Goal: Task Accomplishment & Management: Manage account settings

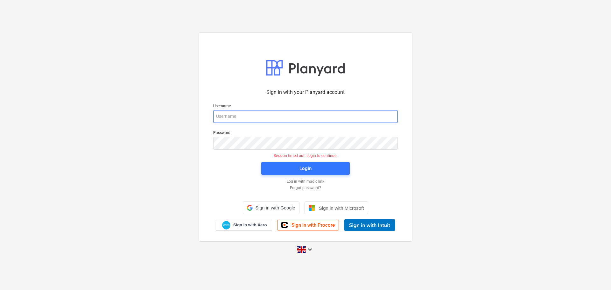
type input "[PERSON_NAME][EMAIL_ADDRESS][DOMAIN_NAME]"
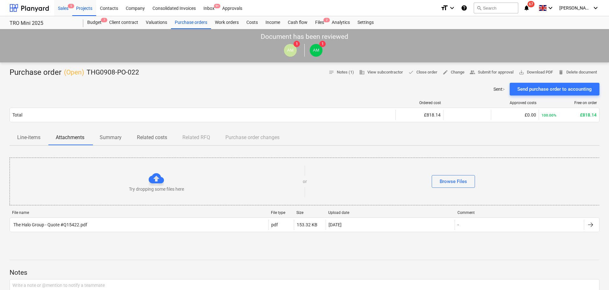
click at [65, 9] on div "Sales 5" at bounding box center [63, 8] width 18 height 16
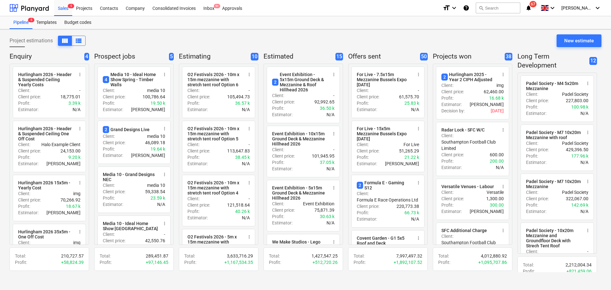
click at [248, 35] on div "Project estimations view_column view_list New estimate" at bounding box center [306, 43] width 592 height 18
click at [209, 8] on div "Inbox 9+" at bounding box center [208, 8] width 19 height 16
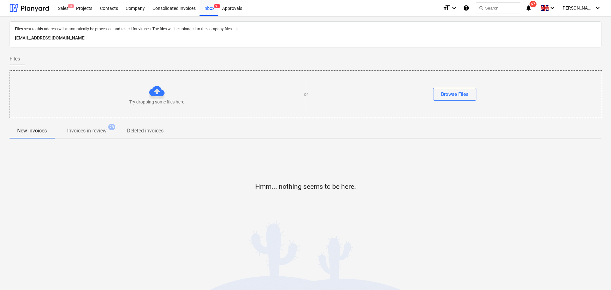
click at [91, 135] on span "Invoices in review 28" at bounding box center [86, 131] width 65 height 12
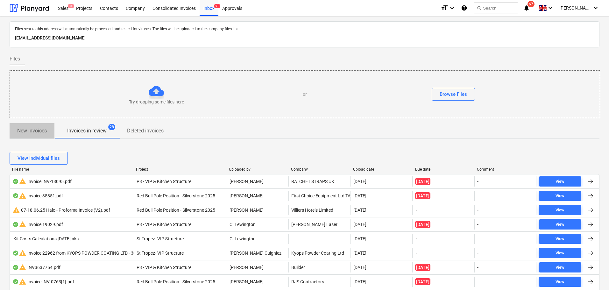
click at [32, 133] on p "New invoices" at bounding box center [32, 131] width 30 height 8
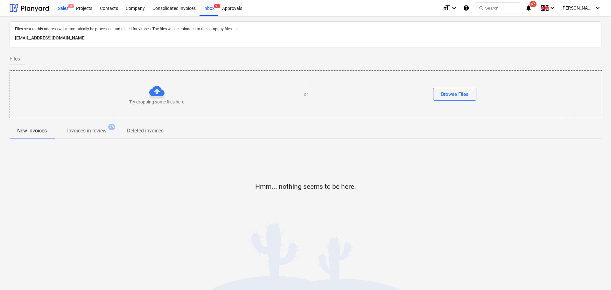
click at [67, 11] on div "Sales 5" at bounding box center [63, 8] width 18 height 16
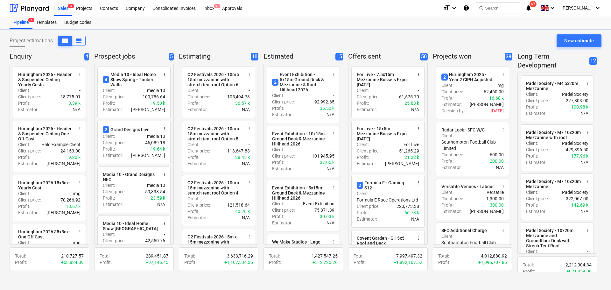
click at [315, 13] on div "Sales 5 Projects Contacts Company Consolidated Invoices Inbox 9+ Approvals" at bounding box center [245, 8] width 383 height 16
click at [82, 10] on div "Projects" at bounding box center [84, 8] width 24 height 16
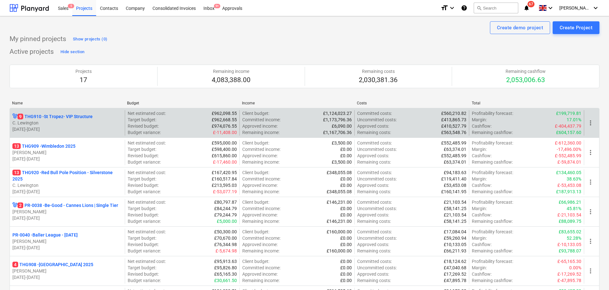
click at [106, 125] on p "C. Lewington" at bounding box center [67, 123] width 110 height 6
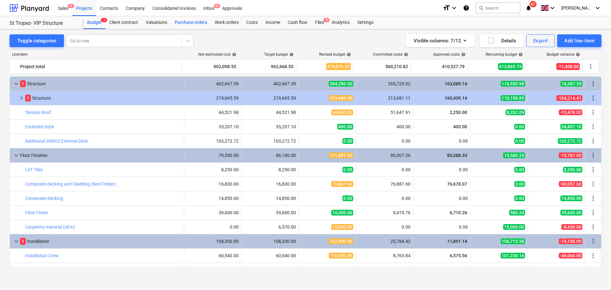
click at [188, 24] on div "Purchase orders" at bounding box center [191, 22] width 40 height 13
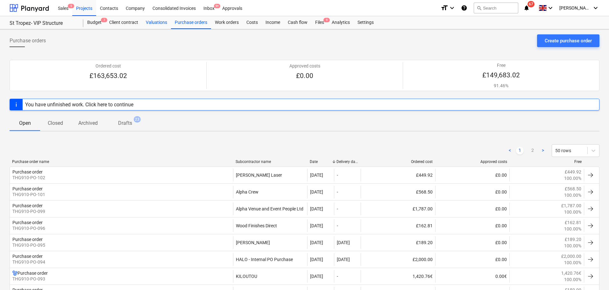
click at [158, 20] on div "Valuations" at bounding box center [156, 22] width 29 height 13
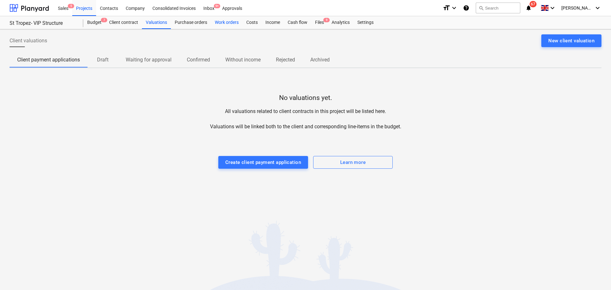
click at [237, 23] on div "Work orders" at bounding box center [226, 22] width 31 height 13
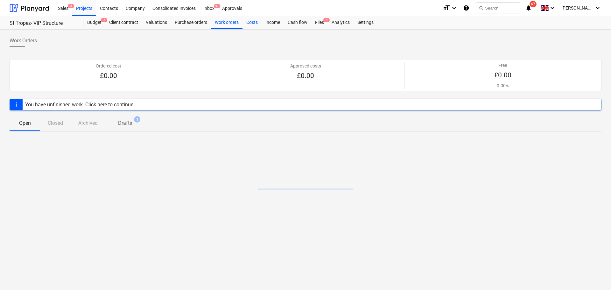
click at [247, 23] on div "Costs" at bounding box center [251, 22] width 19 height 13
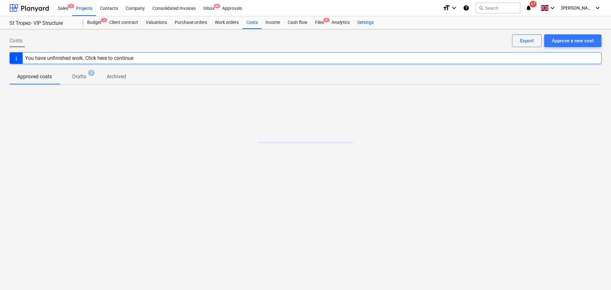
click at [354, 23] on div "Settings" at bounding box center [365, 22] width 24 height 13
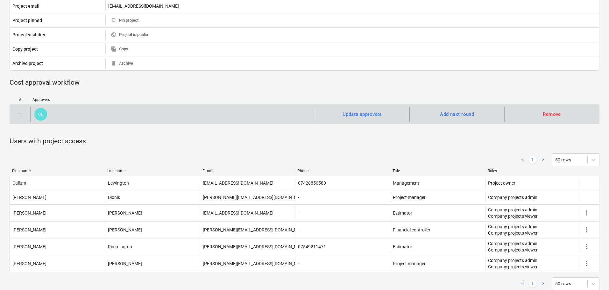
scroll to position [272, 0]
click at [358, 113] on div "Update approvers" at bounding box center [361, 114] width 39 height 8
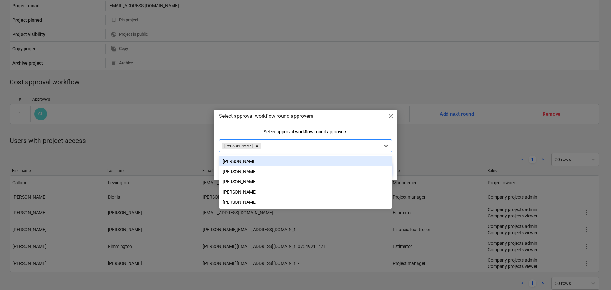
click at [284, 146] on div at bounding box center [319, 146] width 115 height 6
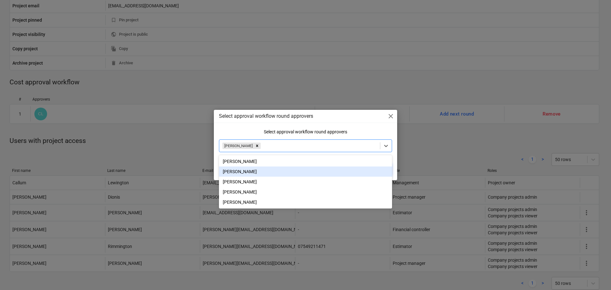
click at [274, 172] on div "[PERSON_NAME]" at bounding box center [305, 171] width 173 height 10
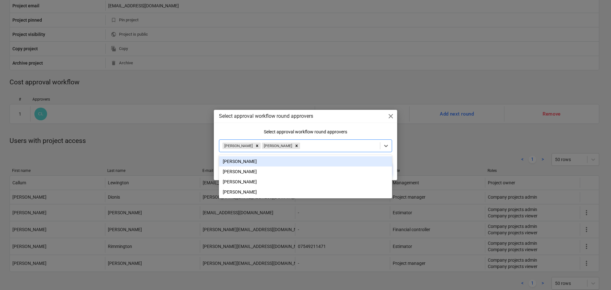
click at [364, 130] on div "Select approval workflow round approvers" at bounding box center [305, 131] width 173 height 5
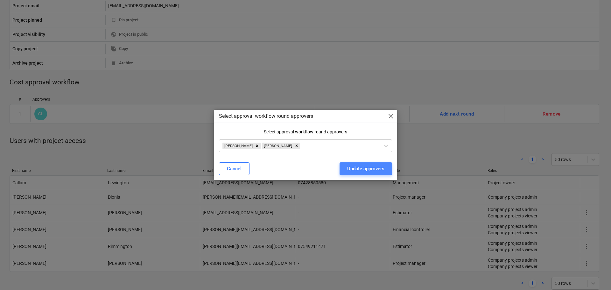
click at [363, 168] on div "Update approvers" at bounding box center [365, 168] width 37 height 8
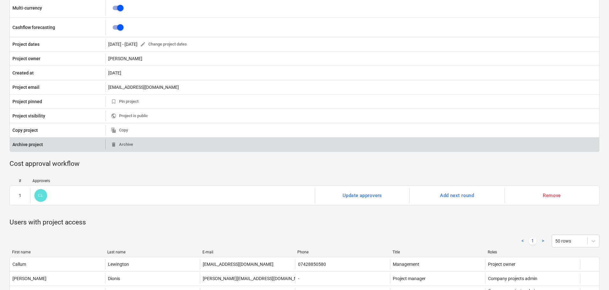
scroll to position [191, 0]
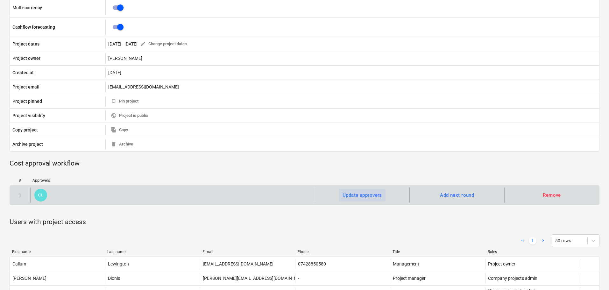
click at [372, 192] on div "Update approvers" at bounding box center [361, 195] width 39 height 8
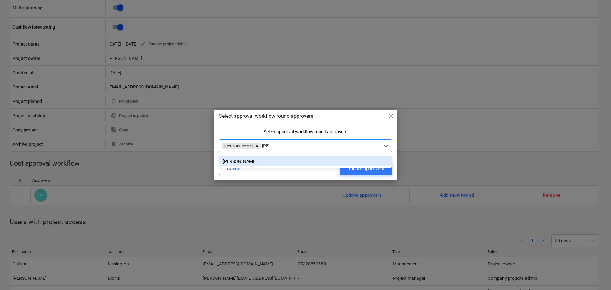
type input "aidan"
click at [290, 161] on div "[PERSON_NAME]" at bounding box center [305, 161] width 173 height 10
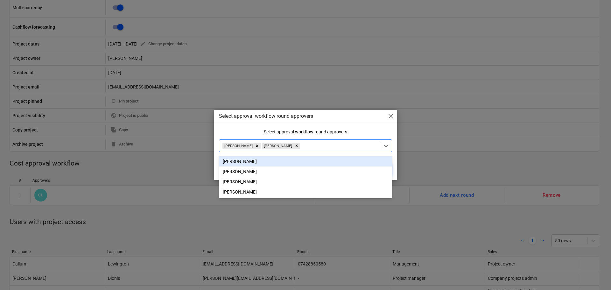
click at [351, 129] on div "Select approval workflow round approvers" at bounding box center [305, 131] width 173 height 5
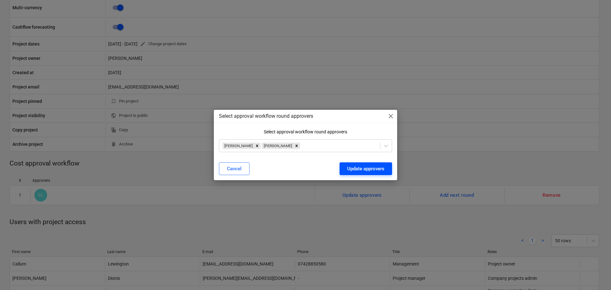
click at [363, 169] on div "Update approvers" at bounding box center [365, 168] width 37 height 8
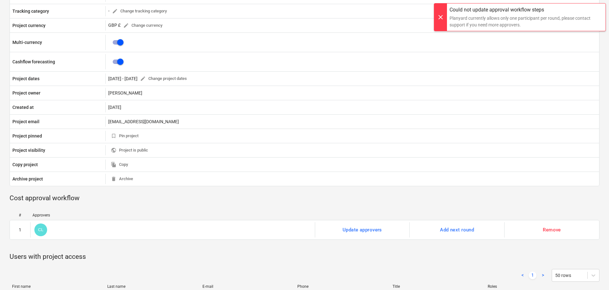
scroll to position [0, 0]
